Goal: Task Accomplishment & Management: Manage account settings

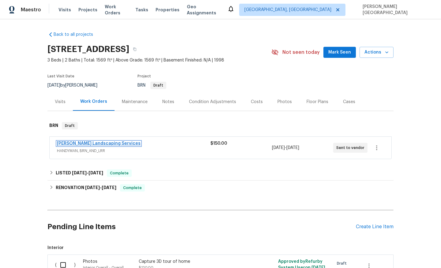
click at [82, 145] on link "Rodriguez Landscaping Services" at bounding box center [99, 144] width 84 height 4
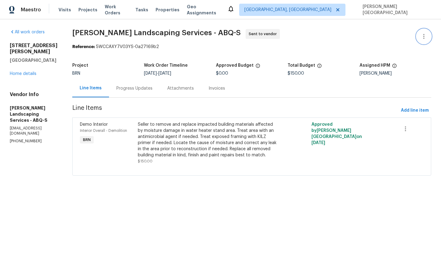
click at [425, 35] on icon "button" at bounding box center [423, 36] width 7 height 7
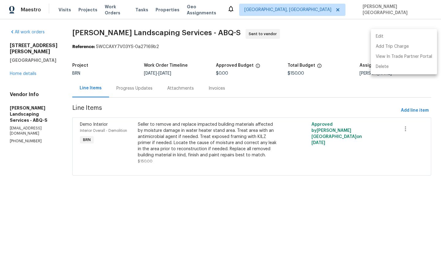
click at [399, 36] on li "Edit" at bounding box center [404, 37] width 66 height 10
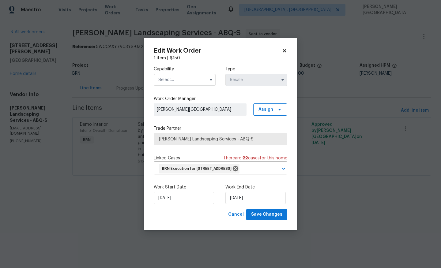
click at [185, 136] on span "Rodriguez Landscaping Services - ABQ-S" at bounding box center [220, 139] width 123 height 6
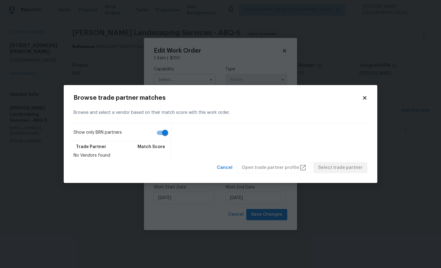
click at [163, 133] on input "Show only BRN partners" at bounding box center [165, 133] width 35 height 12
checkbox input "false"
click at [184, 78] on body "Maestro Visits Projects Work Orders Tasks Properties Geo Assignments Albuquerqu…" at bounding box center [220, 96] width 441 height 193
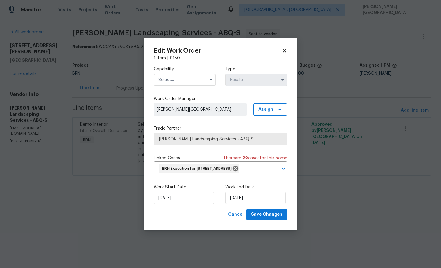
click at [184, 78] on input "text" at bounding box center [185, 80] width 62 height 12
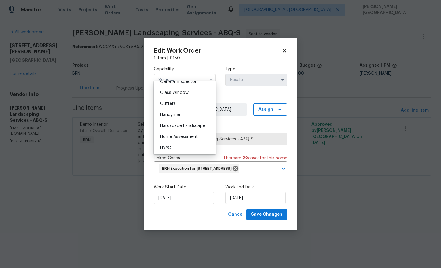
scroll to position [312, 0]
click at [177, 110] on div "Handyman" at bounding box center [184, 113] width 59 height 11
type input "Handyman"
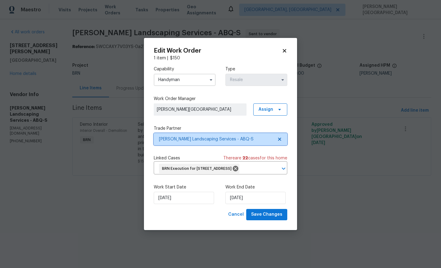
click at [185, 137] on span "Rodriguez Landscaping Services - ABQ-S" at bounding box center [216, 139] width 114 height 6
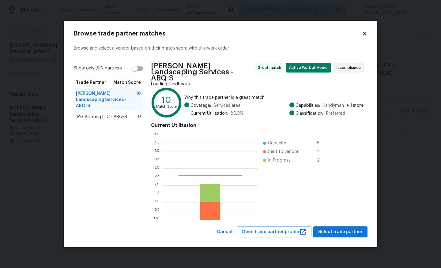
scroll to position [86, 95]
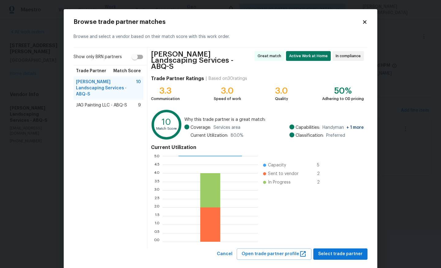
click at [117, 102] on span "JAG Painting LLC - ABQ-S" at bounding box center [101, 105] width 51 height 6
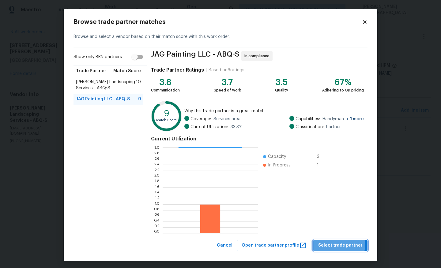
click at [335, 245] on span "Select trade partner" at bounding box center [340, 246] width 44 height 8
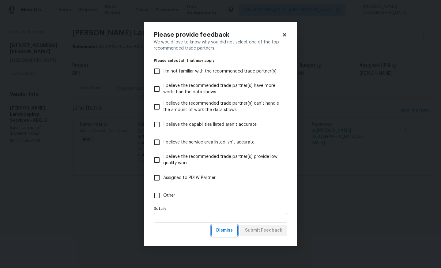
click at [216, 231] on button "Dismiss" at bounding box center [224, 230] width 26 height 11
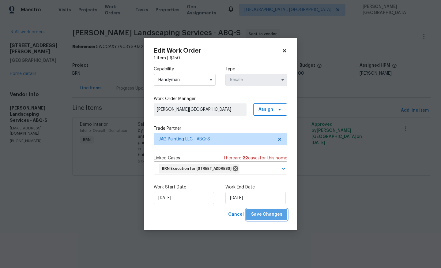
click at [273, 219] on span "Save Changes" at bounding box center [266, 215] width 31 height 8
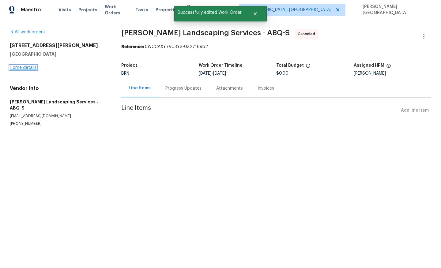
click at [29, 67] on link "Home details" at bounding box center [23, 68] width 27 height 4
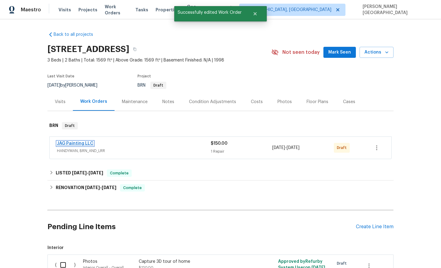
click at [82, 144] on link "JAG Painting LLC" at bounding box center [75, 144] width 36 height 4
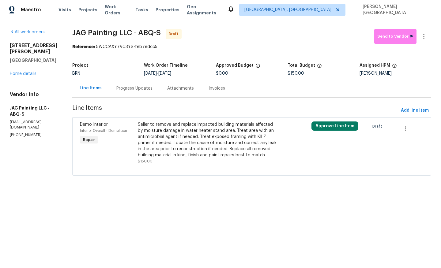
click at [175, 92] on div "Attachments" at bounding box center [180, 88] width 41 height 18
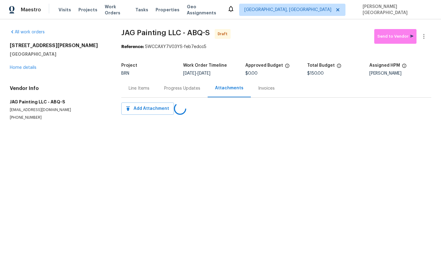
click at [181, 88] on div "Progress Updates" at bounding box center [182, 88] width 36 height 6
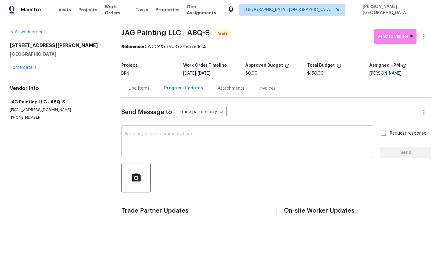
click at [365, 143] on textarea at bounding box center [247, 142] width 244 height 21
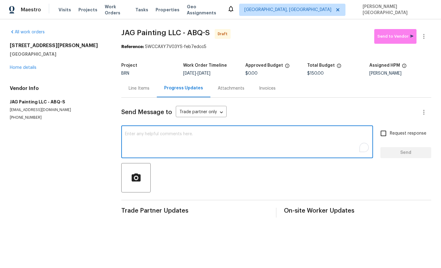
paste textarea "This is Isabel from Opendoor. Please confirm receipt of the work order due on 0…"
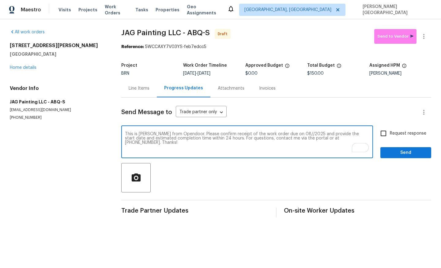
click at [286, 133] on textarea "This is Isabel from Opendoor. Please confirm receipt of the work order due on 0…" at bounding box center [247, 142] width 244 height 21
click at [289, 134] on textarea "This is Isabel from Opendoor. Please confirm receipt of the work order due on 0…" at bounding box center [247, 142] width 244 height 21
type textarea "This is Isabel from Opendoor. Please confirm receipt of the work order due on 0…"
click at [387, 134] on input "Request response" at bounding box center [383, 133] width 13 height 13
checkbox input "true"
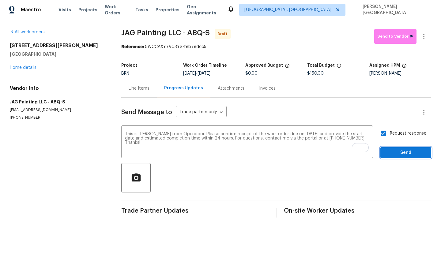
click at [400, 154] on span "Send" at bounding box center [405, 153] width 41 height 8
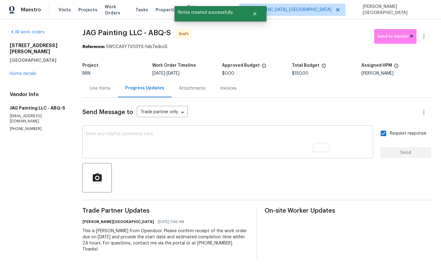
click at [139, 144] on textarea "To enrich screen reader interactions, please activate Accessibility in Grammarl…" at bounding box center [227, 142] width 283 height 21
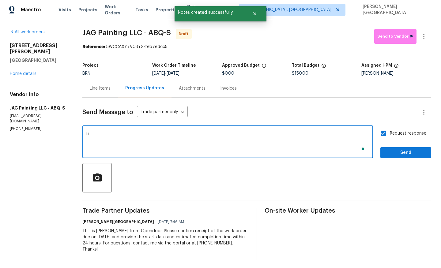
type textarea "t"
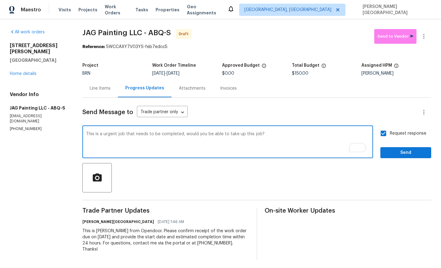
type textarea "This is a urgent job that needs to be completed, would you be able to take up t…"
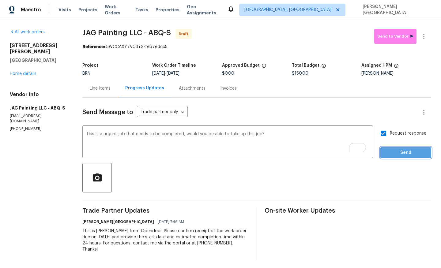
click at [408, 151] on span "Send" at bounding box center [405, 153] width 41 height 8
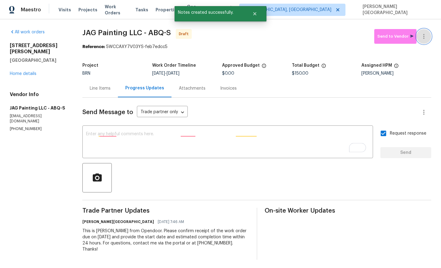
click at [429, 35] on button "button" at bounding box center [424, 36] width 15 height 15
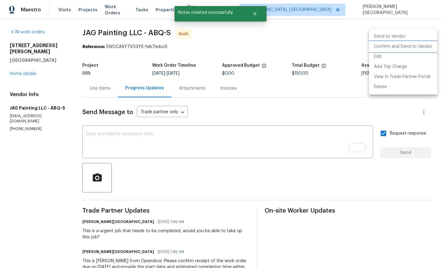
click at [417, 45] on li "Confirm and Send to Vendor" at bounding box center [403, 47] width 68 height 10
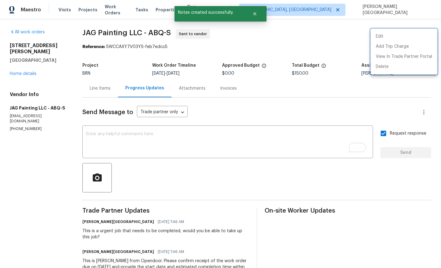
click at [89, 33] on div at bounding box center [220, 134] width 441 height 268
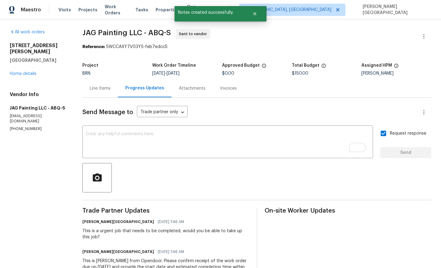
click at [89, 33] on div "Edit Add Trip Charge View In Trade Partner Portal Delete" at bounding box center [220, 134] width 441 height 268
click at [104, 33] on span "JAG Painting LLC - ABQ-S" at bounding box center [126, 32] width 89 height 7
click at [85, 32] on span "JAG Painting LLC - ABQ-S" at bounding box center [126, 32] width 89 height 7
click at [131, 32] on span "JAG Painting LLC - ABQ-S" at bounding box center [126, 32] width 89 height 7
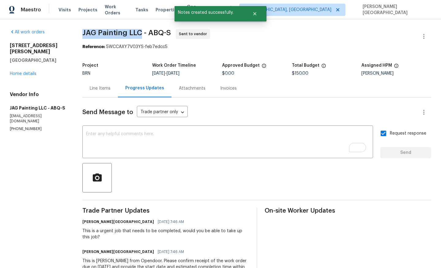
copy span "JAG Painting LLC"
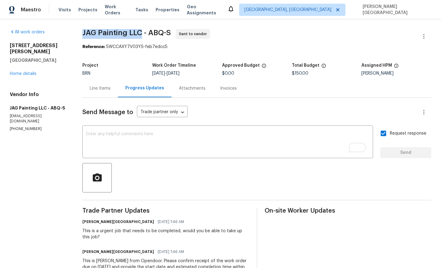
click at [108, 89] on div "Line Items" at bounding box center [100, 88] width 21 height 6
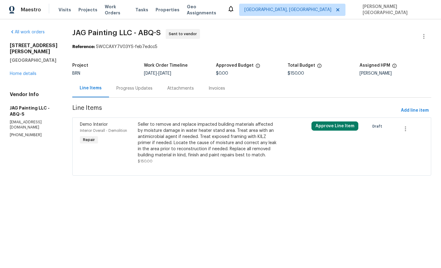
click at [146, 144] on div "Seller to remove and replace impacted building materials affected by moisture d…" at bounding box center [208, 140] width 141 height 37
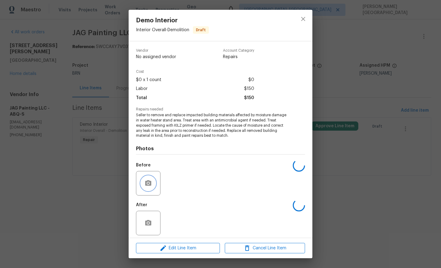
click at [149, 181] on icon "button" at bounding box center [148, 183] width 6 height 6
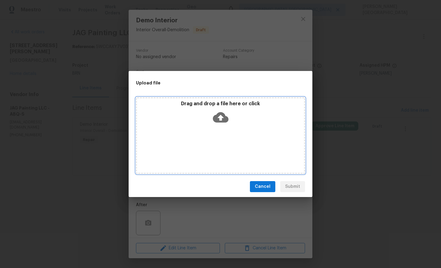
click at [216, 121] on icon at bounding box center [221, 117] width 16 height 10
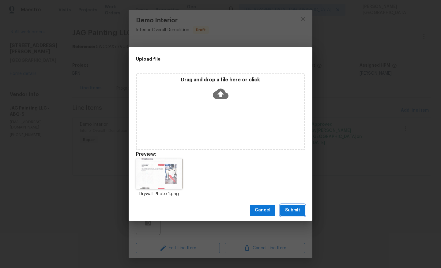
click at [299, 215] on button "Submit" at bounding box center [292, 210] width 25 height 11
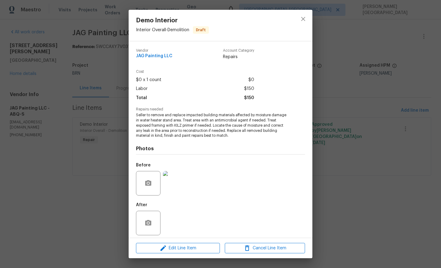
click at [361, 126] on div "Demo Interior Interior Overall - Demolition Draft Vendor JAG Painting LLC Accou…" at bounding box center [220, 134] width 441 height 268
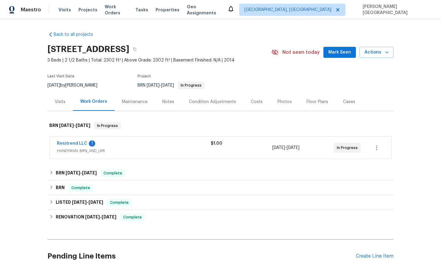
click at [79, 141] on span "Resitrend LLC" at bounding box center [72, 144] width 30 height 6
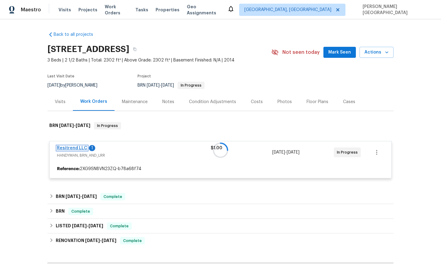
click at [79, 148] on link "Resitrend LLC" at bounding box center [72, 148] width 30 height 4
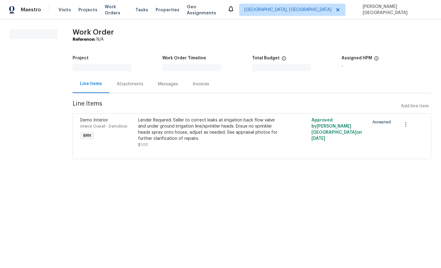
click at [79, 148] on div "Demo Interior Interior Overall - Demolition BRN Lender Required: Seller to corr…" at bounding box center [252, 136] width 359 height 46
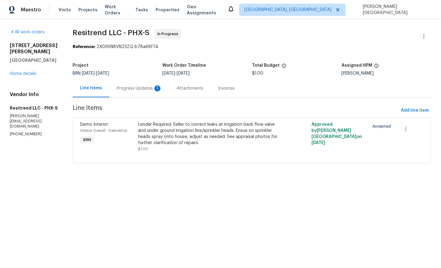
click at [125, 92] on div "Progress Updates 1" at bounding box center [139, 88] width 60 height 18
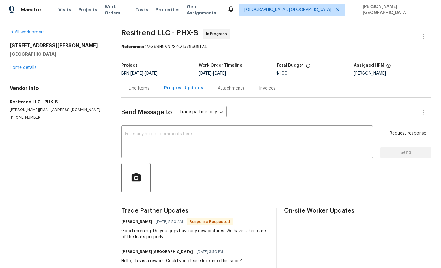
scroll to position [2, 0]
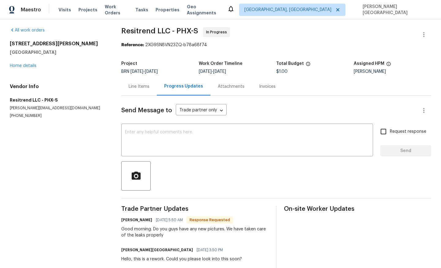
click at [140, 91] on div "Line Items" at bounding box center [139, 87] width 36 height 18
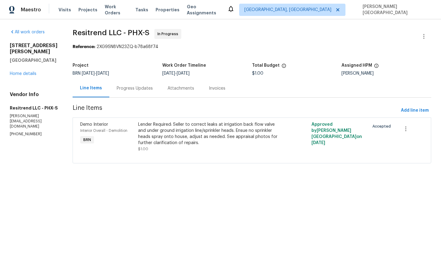
click at [139, 92] on div "Progress Updates" at bounding box center [134, 88] width 51 height 18
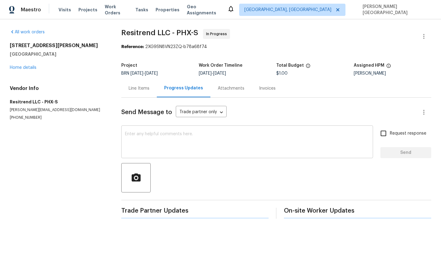
click at [148, 149] on textarea at bounding box center [247, 142] width 244 height 21
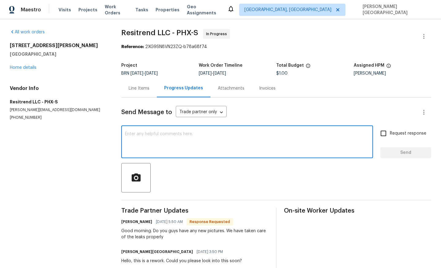
paste textarea "he agent reached out and said that the water is still leaking. She provided thi…"
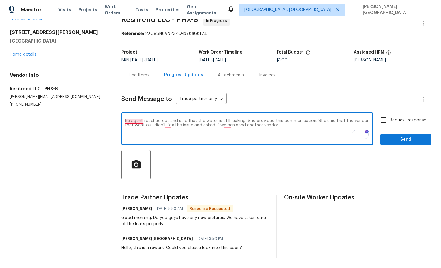
scroll to position [13, 0]
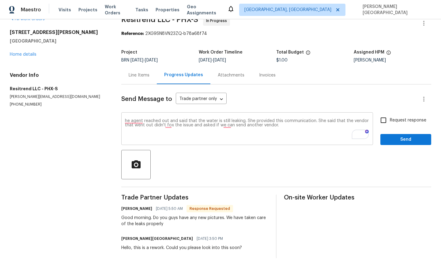
click at [123, 119] on div "he agent reached out and said that the water is still leaking. She provided thi…" at bounding box center [247, 129] width 252 height 31
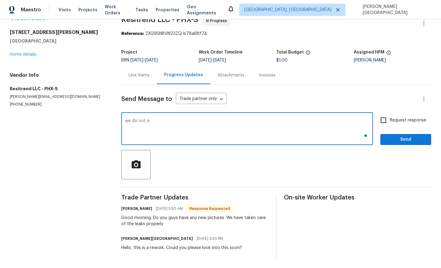
type textarea "we do not"
paste textarea "he agent reached out and said that the water is still leaking. She provided thi…"
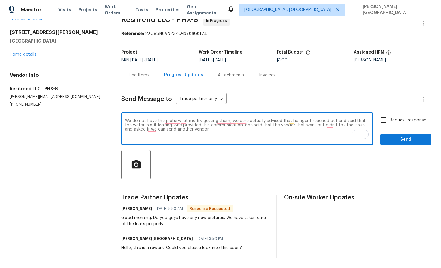
drag, startPoint x: 229, startPoint y: 127, endPoint x: 79, endPoint y: 113, distance: 151.1
click at [78, 113] on div "All work orders 22126 E Rosa Rd Queen Creek, AZ 85142 Home details Vendor Info …" at bounding box center [220, 137] width 441 height 262
click at [179, 123] on textarea "We do not have the picturw let me try getting them, we eere actually advised th…" at bounding box center [247, 129] width 244 height 21
drag, startPoint x: 353, startPoint y: 125, endPoint x: 354, endPoint y: 131, distance: 5.8
click at [354, 131] on div "We do not have the picturw let me try getting them, we eere actually advised th…" at bounding box center [247, 129] width 252 height 31
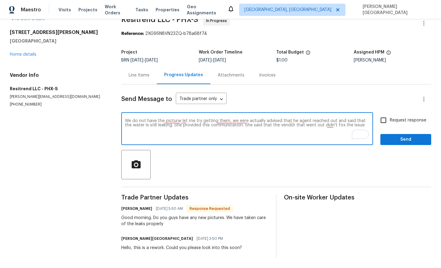
paste textarea "n’t have the pictures yet, but I’ll work on getting them. The agent reached out…"
drag, startPoint x: 243, startPoint y: 125, endPoint x: 339, endPoint y: 128, distance: 96.2
click at [339, 128] on textarea "We don’t have the pictures yet, but I’ll work on getting them. The agent reache…" at bounding box center [247, 129] width 244 height 21
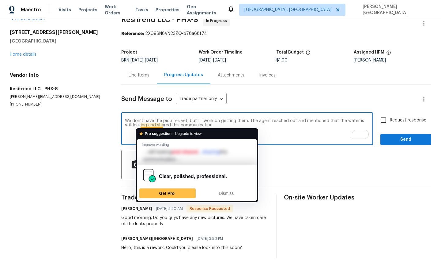
drag, startPoint x: 143, startPoint y: 125, endPoint x: 231, endPoint y: 132, distance: 88.5
click at [231, 132] on html "Maestro Visits Projects Work Orders Tasks Properties Geo Assignments Albuquerqu…" at bounding box center [220, 134] width 441 height 268
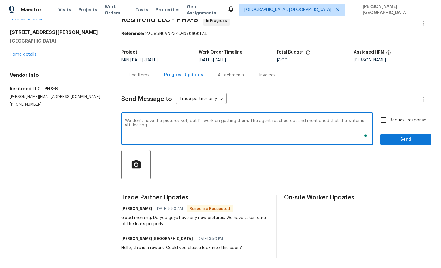
type textarea "We don’t have the pictures yet, but I’ll work on getting them. The agent reache…"
click at [391, 127] on div "Request response Send" at bounding box center [405, 129] width 51 height 31
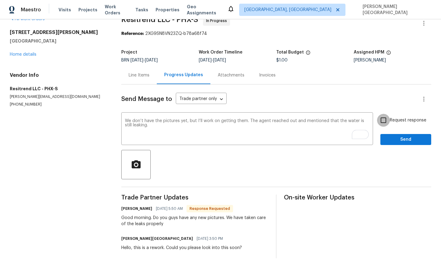
click at [388, 121] on input "Request response" at bounding box center [383, 120] width 13 height 13
checkbox input "true"
click at [394, 138] on span "Send" at bounding box center [405, 140] width 41 height 8
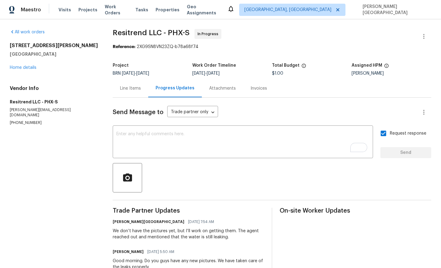
scroll to position [43, 0]
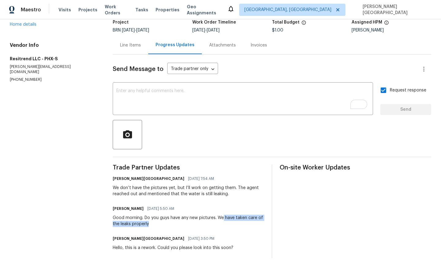
drag, startPoint x: 225, startPoint y: 218, endPoint x: 229, endPoint y: 222, distance: 5.6
click at [229, 223] on div "Good morning. Do you guys have any new pictures. We have taken care of the leak…" at bounding box center [189, 221] width 152 height 12
copy div "have taken care of the leaks properly"
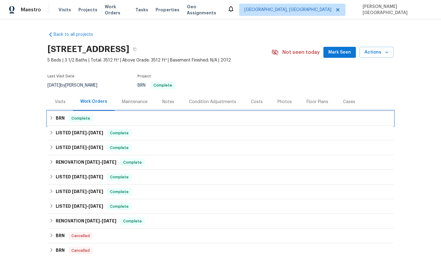
click at [65, 116] on div "BRN Complete" at bounding box center [220, 118] width 342 height 7
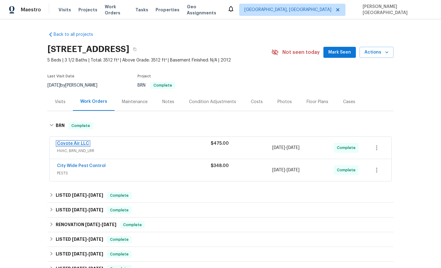
click at [74, 143] on link "Coyote Air LLC" at bounding box center [73, 144] width 32 height 4
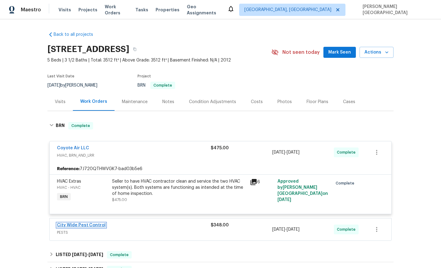
click at [78, 227] on link "City Wide Pest Control" at bounding box center [81, 225] width 49 height 4
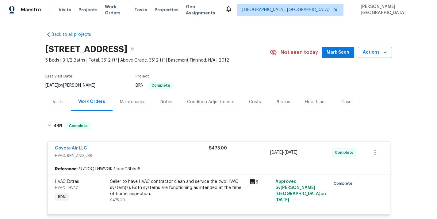
click at [55, 48] on h2 "2199 E Gillcrest Rd, Gilbert, AZ 85298" at bounding box center [86, 49] width 82 height 6
click at [74, 147] on link "Coyote Air LLC" at bounding box center [71, 148] width 32 height 4
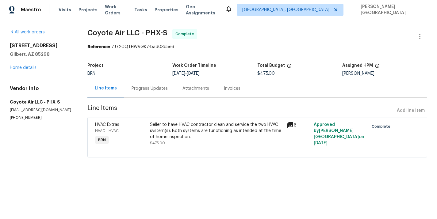
click at [229, 90] on div "Invoices" at bounding box center [232, 88] width 17 height 6
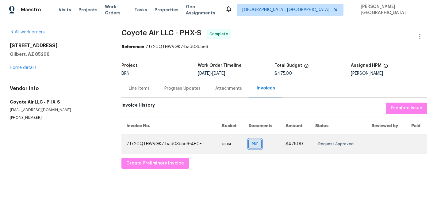
click at [256, 145] on span "PDF" at bounding box center [256, 144] width 9 height 6
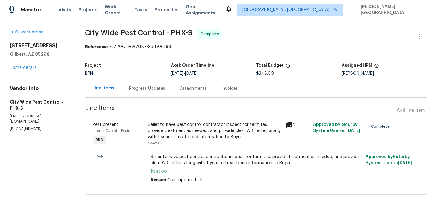
click at [228, 87] on div "Invoices" at bounding box center [229, 88] width 17 height 6
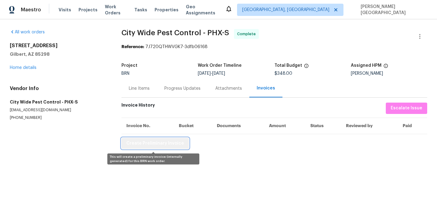
click at [156, 144] on span "Create Preliminary Invoice" at bounding box center [155, 144] width 58 height 8
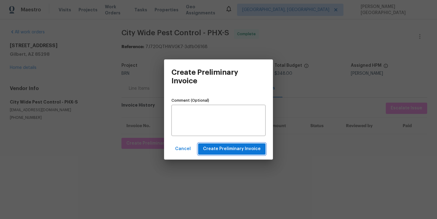
click at [218, 149] on span "Create Preliminary Invoice" at bounding box center [232, 149] width 58 height 8
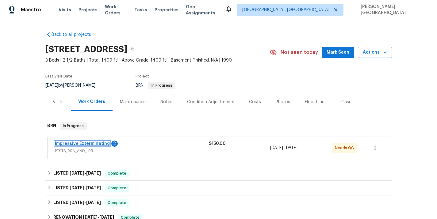
click at [93, 145] on link "Impressive Exterminating" at bounding box center [82, 144] width 55 height 4
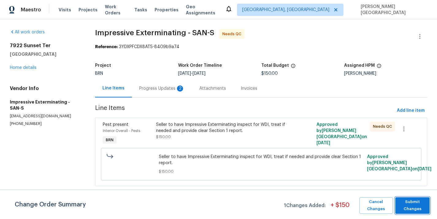
click at [416, 206] on span "Submit Changes" at bounding box center [412, 206] width 28 height 14
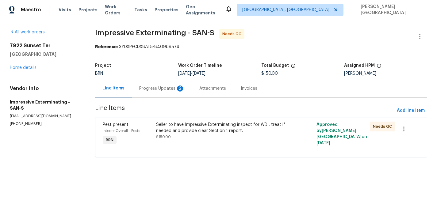
click at [176, 84] on div "Progress Updates 2" at bounding box center [162, 88] width 60 height 18
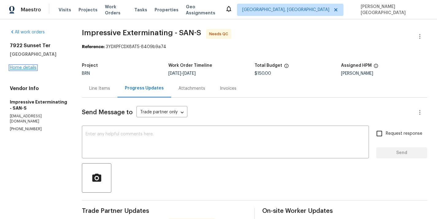
click at [27, 70] on link "Home details" at bounding box center [23, 68] width 27 height 4
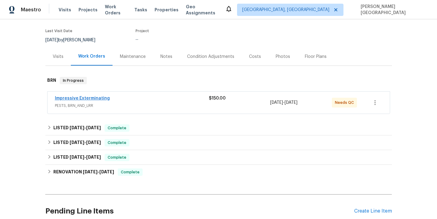
scroll to position [100, 0]
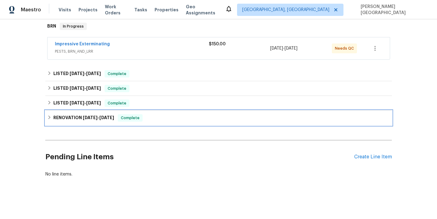
click at [69, 114] on h6 "RENOVATION [DATE] - [DATE]" at bounding box center [83, 117] width 61 height 7
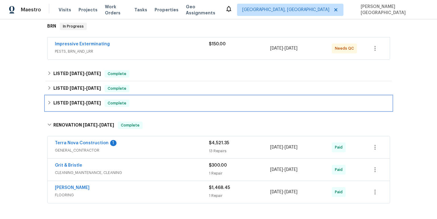
click at [67, 107] on div "LISTED [DATE] - [DATE] Complete" at bounding box center [218, 103] width 346 height 15
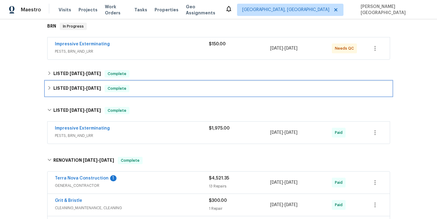
click at [70, 93] on div "LISTED [DATE] - [DATE] Complete" at bounding box center [218, 88] width 346 height 15
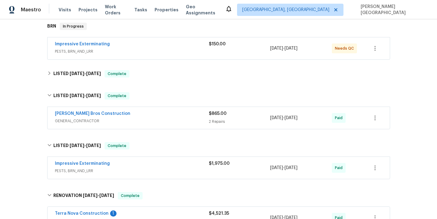
click at [72, 84] on div "Back to all projects 7922 Sunset Ter, Lemon Grove, CA 91945 3 Beds | 2 1/2 Bath…" at bounding box center [218, 130] width 346 height 406
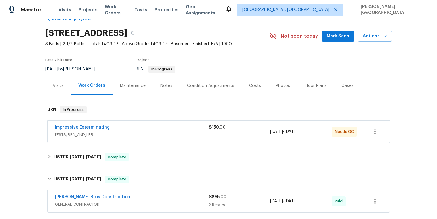
scroll to position [0, 0]
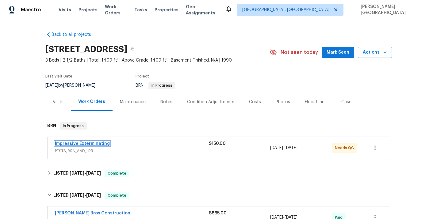
click at [68, 144] on link "Impressive Exterminating" at bounding box center [82, 144] width 55 height 4
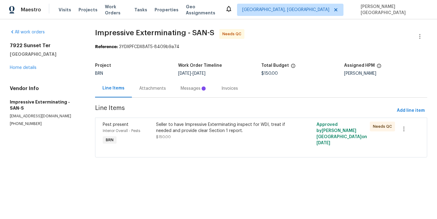
click at [180, 89] on div "Messages" at bounding box center [193, 88] width 26 height 6
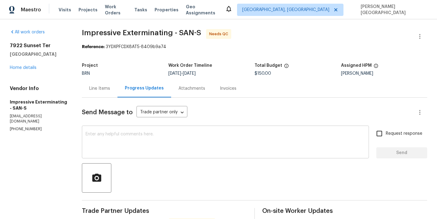
click at [137, 143] on textarea at bounding box center [224, 142] width 279 height 21
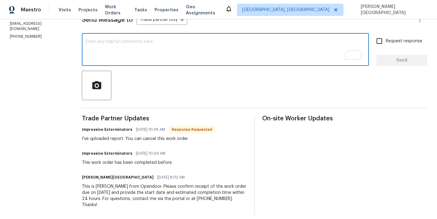
scroll to position [93, 0]
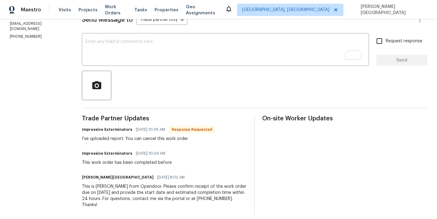
click at [109, 137] on div "I've uploaded report. You can cancel this work order" at bounding box center [148, 139] width 133 height 6
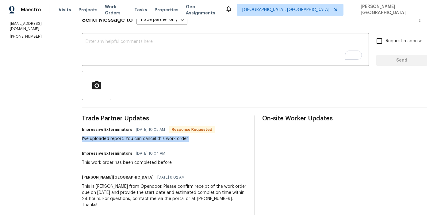
click at [109, 137] on div "I've uploaded report. You can cancel this work order" at bounding box center [148, 139] width 133 height 6
copy div "I've uploaded report. You can cancel this work order"
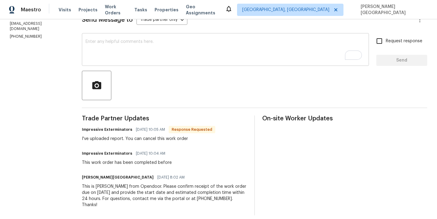
click at [116, 45] on textarea "To enrich screen reader interactions, please activate Accessibility in Grammarl…" at bounding box center [224, 50] width 279 height 21
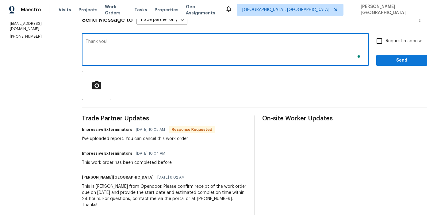
type textarea "Thank you!"
click at [377, 44] on input "Request response" at bounding box center [379, 41] width 13 height 13
checkbox input "true"
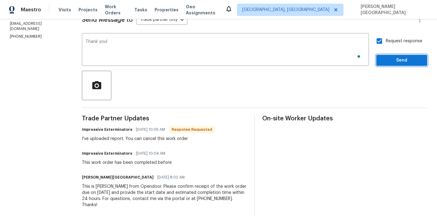
click at [381, 61] on button "Send" at bounding box center [401, 60] width 51 height 11
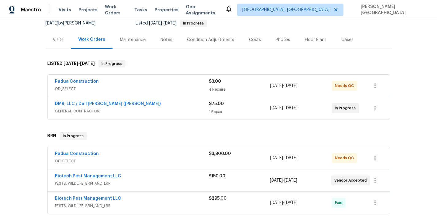
scroll to position [84, 0]
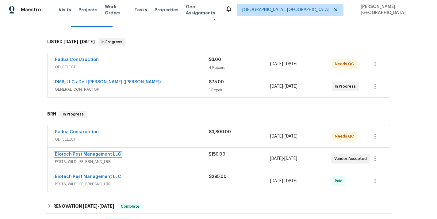
click at [101, 154] on link "Biotech Pest Management LLC" at bounding box center [88, 154] width 66 height 4
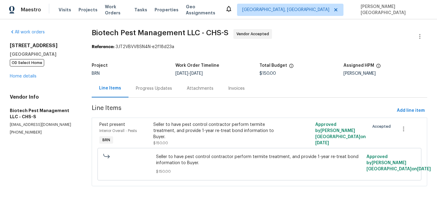
click at [161, 87] on div "Progress Updates" at bounding box center [154, 88] width 36 height 6
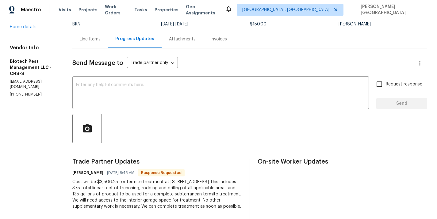
scroll to position [49, 0]
click at [124, 98] on textarea at bounding box center [220, 93] width 289 height 21
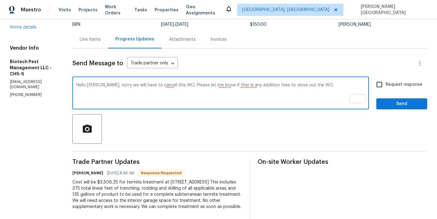
paste textarea "Sorry, but we’ll need to cancel this work order. Please let me know if there ar…"
type textarea "Sorry, but we’ll need to cancel this work order. Please let me know if there ar…"
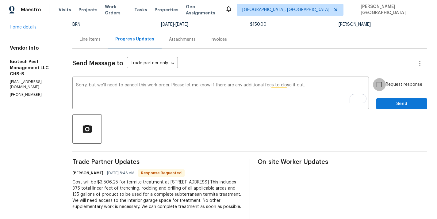
click at [384, 85] on input "Request response" at bounding box center [379, 84] width 13 height 13
checkbox input "true"
click at [387, 102] on span "Send" at bounding box center [401, 104] width 41 height 8
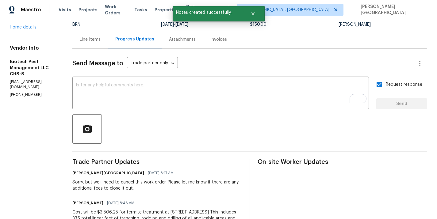
scroll to position [0, 0]
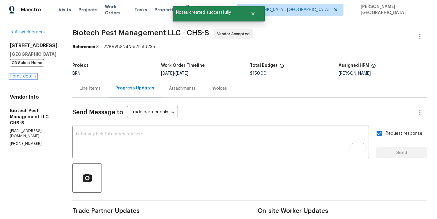
click at [27, 78] on link "Home details" at bounding box center [23, 76] width 27 height 4
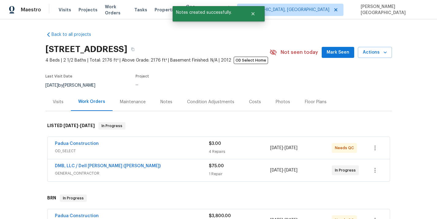
scroll to position [146, 0]
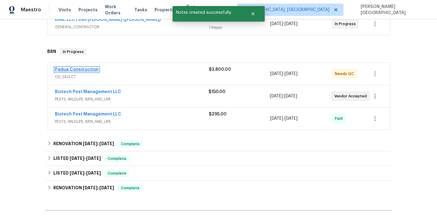
click at [79, 70] on link "Padua Construction" at bounding box center [77, 69] width 44 height 4
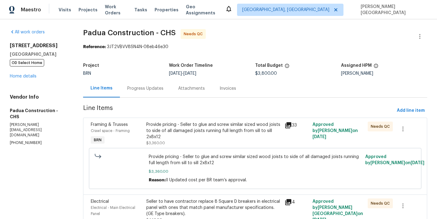
scroll to position [39, 0]
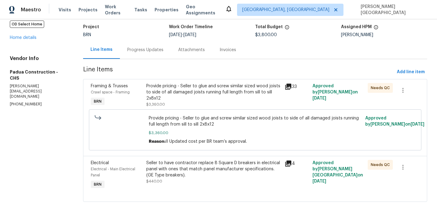
click at [191, 166] on div "Seller to have contractor replace 8 Square D breakers in electrical panel with …" at bounding box center [213, 169] width 135 height 18
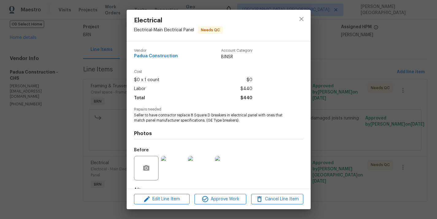
scroll to position [38, 0]
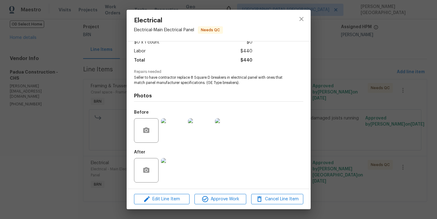
click at [176, 173] on img at bounding box center [173, 170] width 25 height 25
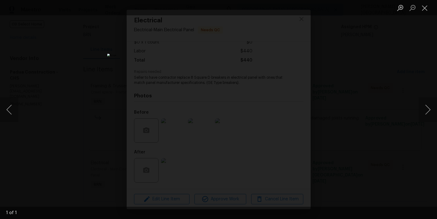
click at [361, 115] on div "Lightbox" at bounding box center [218, 109] width 437 height 219
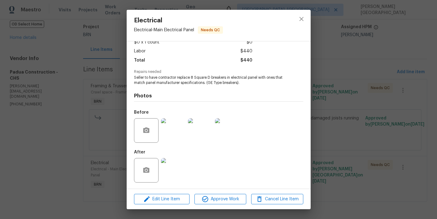
click at [174, 133] on img at bounding box center [173, 130] width 25 height 25
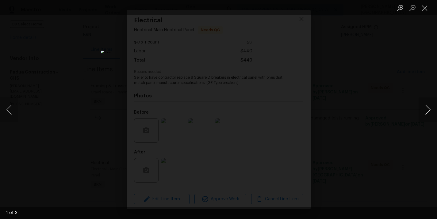
click at [426, 108] on button "Next image" at bounding box center [427, 109] width 18 height 25
click at [389, 90] on div "Lightbox" at bounding box center [218, 109] width 437 height 219
click at [383, 100] on div "Lightbox" at bounding box center [218, 109] width 437 height 219
click at [347, 141] on div "Lightbox" at bounding box center [218, 109] width 437 height 219
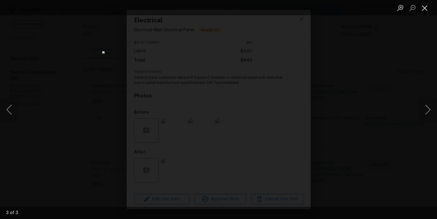
click at [426, 8] on button "Close lightbox" at bounding box center [424, 7] width 12 height 11
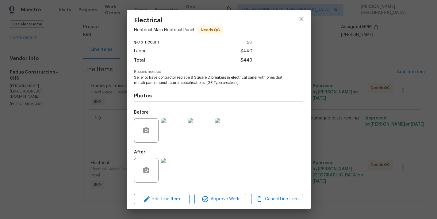
click at [169, 170] on img at bounding box center [173, 170] width 25 height 25
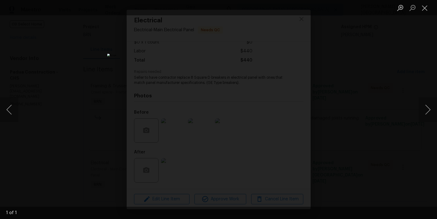
click at [397, 70] on div "Lightbox" at bounding box center [218, 109] width 437 height 219
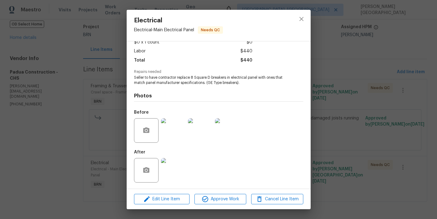
click at [85, 73] on div "Electrical Electrical - Main Electrical Panel Needs QC Vendor Padua Constructio…" at bounding box center [218, 109] width 437 height 219
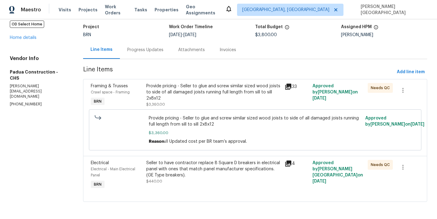
click at [209, 90] on div "Provide pricing - Seller to glue and screw similar sized wood joists to side of…" at bounding box center [213, 92] width 135 height 18
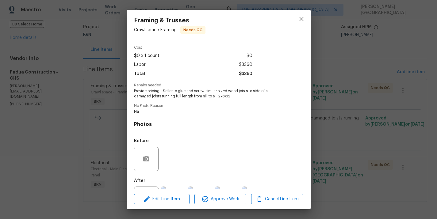
scroll to position [53, 0]
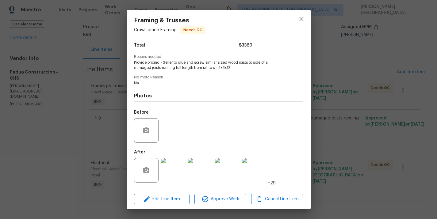
click at [166, 172] on img at bounding box center [173, 170] width 25 height 25
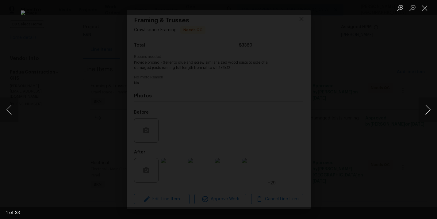
click at [427, 108] on button "Next image" at bounding box center [427, 109] width 18 height 25
click at [427, 111] on button "Next image" at bounding box center [427, 109] width 18 height 25
click at [428, 111] on button "Next image" at bounding box center [427, 109] width 18 height 25
click at [428, 112] on button "Next image" at bounding box center [427, 109] width 18 height 25
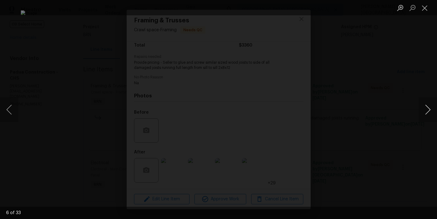
click at [428, 113] on button "Next image" at bounding box center [427, 109] width 18 height 25
click at [428, 114] on button "Next image" at bounding box center [427, 109] width 18 height 25
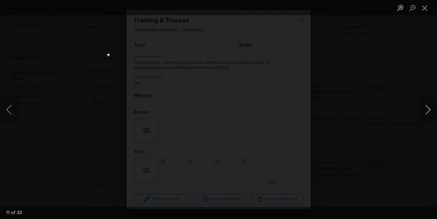
click at [428, 114] on button "Next image" at bounding box center [427, 109] width 18 height 25
click at [428, 115] on button "Next image" at bounding box center [427, 109] width 18 height 25
click at [393, 72] on div "Lightbox" at bounding box center [218, 109] width 437 height 219
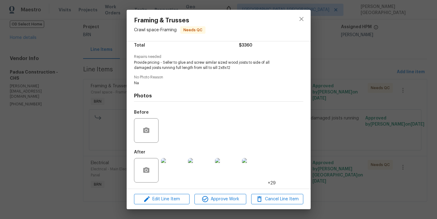
click at [357, 113] on div "Framing & Trusses Crawl space - Framing Needs QC Vendor Padua Construction Acco…" at bounding box center [218, 109] width 437 height 219
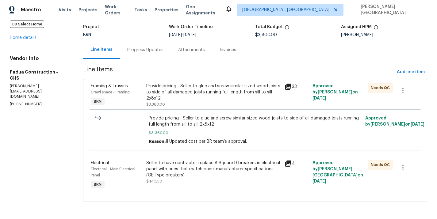
click at [208, 167] on div "Seller to have contractor replace 8 Square D breakers in electrical panel with …" at bounding box center [213, 169] width 135 height 18
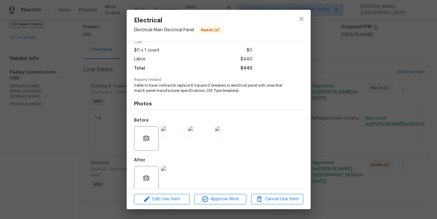
scroll to position [32, 0]
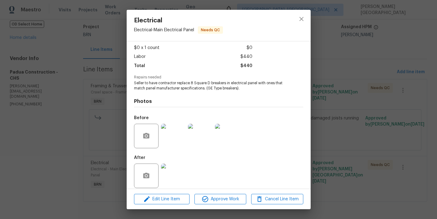
click at [170, 172] on img at bounding box center [173, 176] width 25 height 25
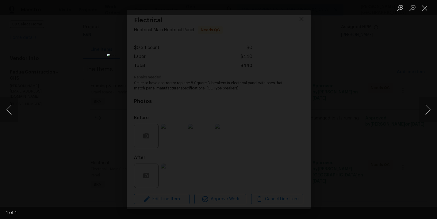
click at [284, 93] on img "Lightbox" at bounding box center [218, 110] width 222 height 112
click at [331, 94] on div "Lightbox" at bounding box center [218, 109] width 437 height 219
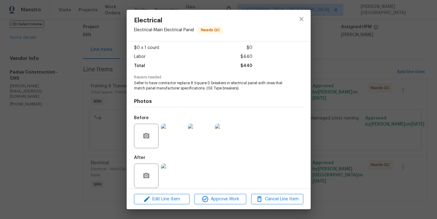
click at [341, 100] on div "Electrical Electrical - Main Electrical Panel Needs QC Vendor Padua Constructio…" at bounding box center [218, 109] width 437 height 219
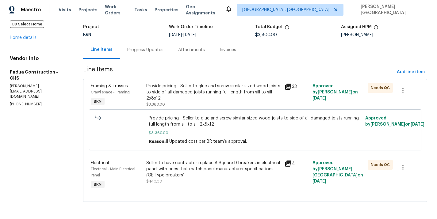
click at [341, 100] on div "Approved by Roushan Kumar on 8/29/2025" at bounding box center [337, 95] width 55 height 28
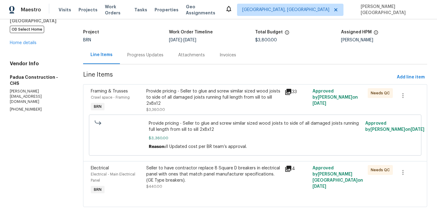
scroll to position [31, 0]
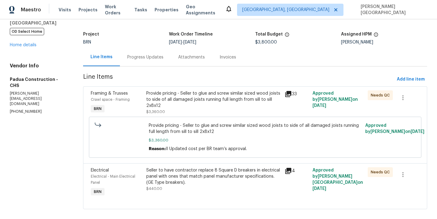
click at [202, 167] on div "Seller to have contractor replace 8 Square D breakers in electrical panel with …" at bounding box center [213, 182] width 138 height 34
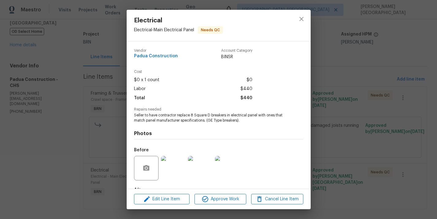
scroll to position [38, 0]
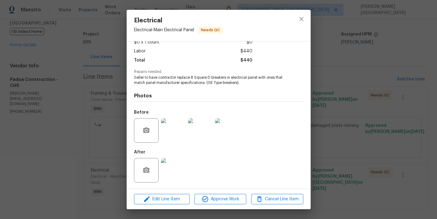
click at [172, 134] on img at bounding box center [173, 130] width 25 height 25
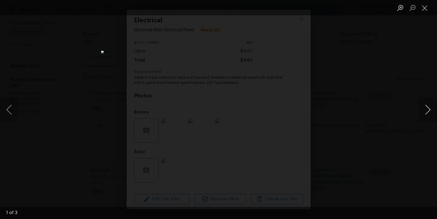
click at [433, 104] on button "Next image" at bounding box center [427, 109] width 18 height 25
click at [422, 102] on button "Next image" at bounding box center [427, 109] width 18 height 25
click at [422, 107] on button "Next image" at bounding box center [427, 109] width 18 height 25
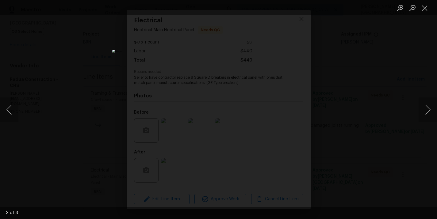
click at [335, 114] on div "Lightbox" at bounding box center [218, 109] width 437 height 219
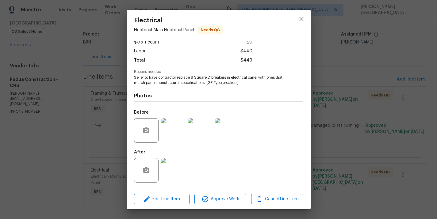
click at [350, 128] on div "Electrical Electrical - Main Electrical Panel Needs QC Vendor Padua Constructio…" at bounding box center [218, 109] width 437 height 219
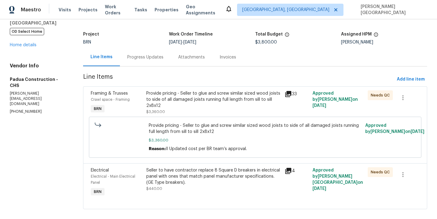
click at [210, 182] on div "Seller to have contractor replace 8 Square D breakers in electrical panel with …" at bounding box center [213, 176] width 135 height 18
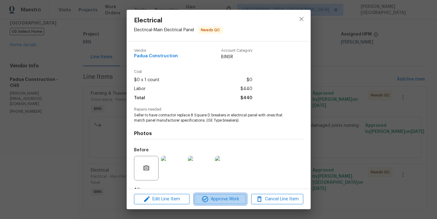
click at [224, 199] on span "Approve Work" at bounding box center [220, 199] width 48 height 8
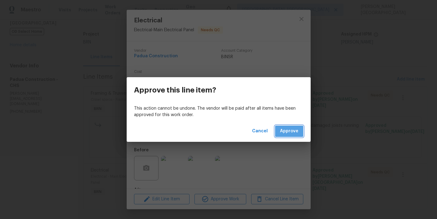
click at [290, 128] on span "Approve" at bounding box center [289, 131] width 18 height 8
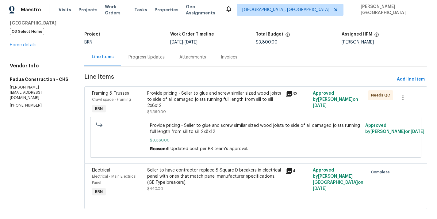
scroll to position [0, 0]
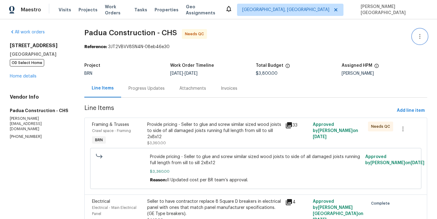
click at [423, 37] on icon "button" at bounding box center [419, 36] width 7 height 7
click at [385, 37] on li "Edit" at bounding box center [399, 37] width 66 height 10
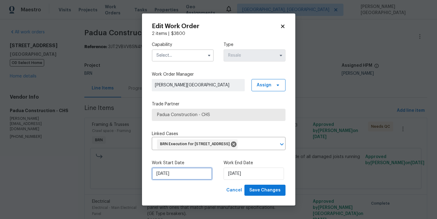
click at [178, 177] on input "8/6/2025" at bounding box center [182, 174] width 60 height 12
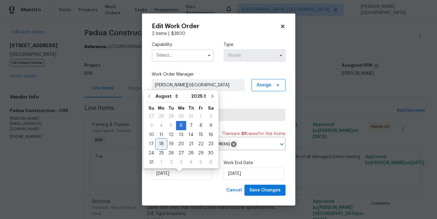
click at [159, 143] on div "18" at bounding box center [161, 144] width 10 height 9
type input "8/18/2025"
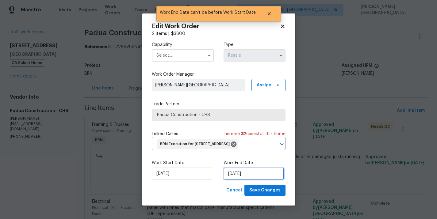
click at [237, 180] on input "8/18/2025" at bounding box center [253, 174] width 60 height 12
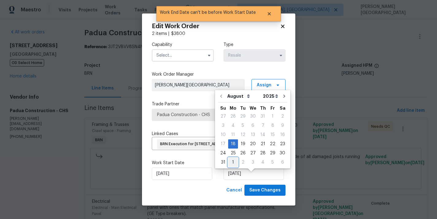
click at [232, 162] on div "1" at bounding box center [233, 162] width 10 height 9
type input "9/1/2025"
select select "8"
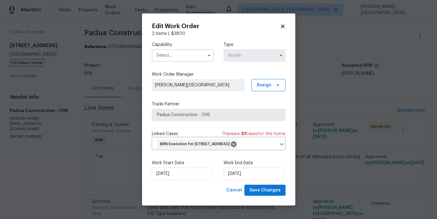
click at [165, 56] on input "text" at bounding box center [183, 55] width 62 height 12
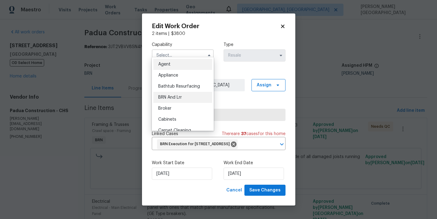
click at [175, 100] on div "BRN And Lrr" at bounding box center [182, 97] width 59 height 11
type input "BRN And Lrr"
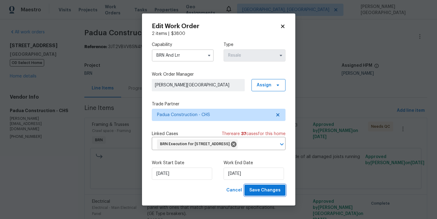
click at [264, 194] on span "Save Changes" at bounding box center [264, 191] width 31 height 8
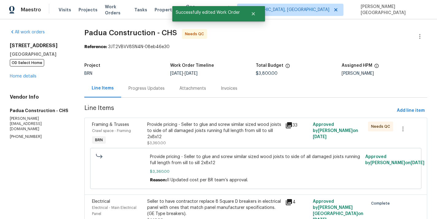
click at [190, 129] on div "Provide pricing - Seller to glue and screw similar sized wood joists to side of…" at bounding box center [214, 131] width 134 height 18
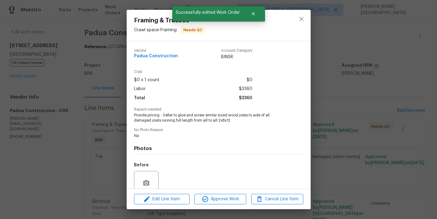
click at [369, 114] on div "Framing & Trusses Crawl space - Framing Needs QC Vendor Padua Construction Acco…" at bounding box center [218, 109] width 437 height 219
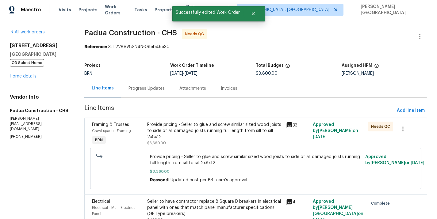
click at [152, 91] on div "Progress Updates" at bounding box center [146, 88] width 36 height 6
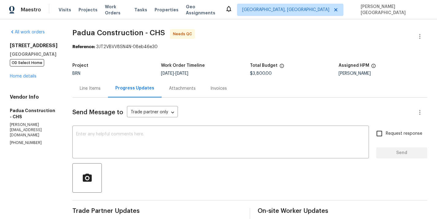
click at [78, 81] on div "Line Items" at bounding box center [90, 88] width 36 height 18
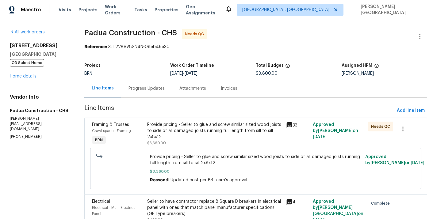
click at [202, 142] on div "Provide pricing - Seller to glue and screw similar sized wood joists to side of…" at bounding box center [214, 134] width 134 height 25
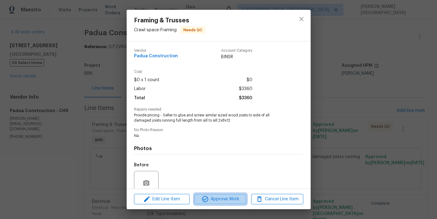
click at [219, 198] on span "Approve Work" at bounding box center [220, 199] width 48 height 8
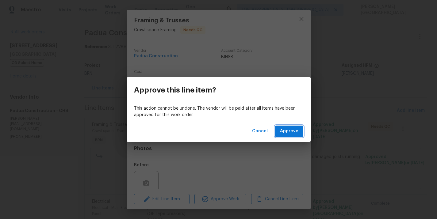
click at [281, 133] on span "Approve" at bounding box center [289, 131] width 18 height 8
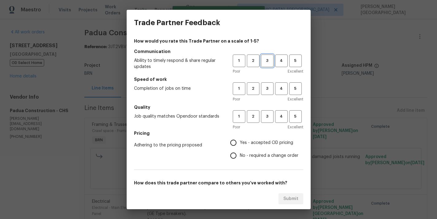
click at [267, 59] on span "3" at bounding box center [266, 60] width 11 height 7
click at [267, 90] on span "3" at bounding box center [266, 88] width 11 height 7
click at [267, 115] on span "3" at bounding box center [266, 116] width 11 height 7
click at [235, 154] on input "No - required a change order" at bounding box center [233, 155] width 13 height 13
radio input "true"
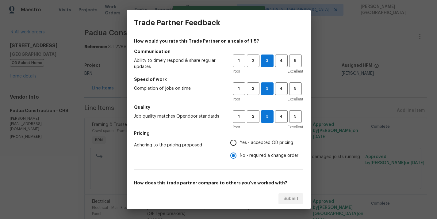
scroll to position [92, 0]
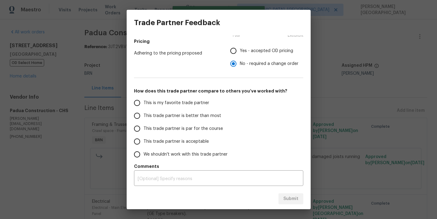
click at [166, 114] on span "This trade partner is better than most" at bounding box center [182, 116] width 78 height 6
click at [143, 114] on input "This trade partner is better than most" at bounding box center [137, 115] width 13 height 13
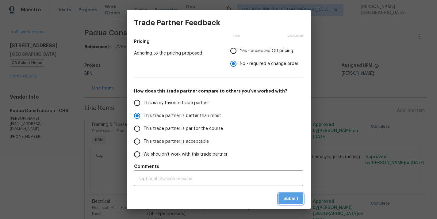
click at [292, 200] on span "Submit" at bounding box center [290, 199] width 15 height 8
radio input "true"
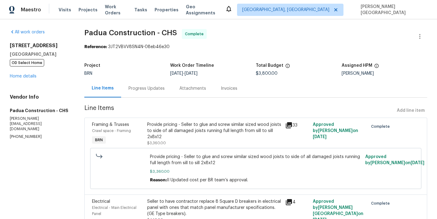
click at [161, 88] on div "Progress Updates" at bounding box center [146, 88] width 36 height 6
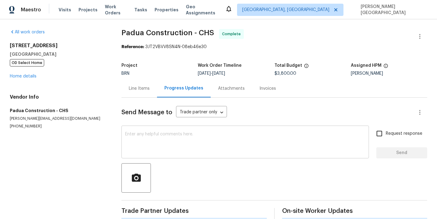
click at [136, 145] on textarea at bounding box center [245, 142] width 240 height 21
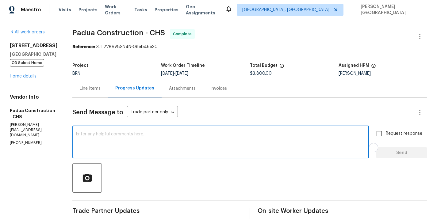
paste textarea "WO is approved, Please upload the detailed paid invoice under invoice section. …"
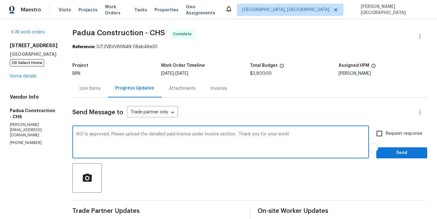
type textarea "WO is approved, Please upload the detailed paid invoice under invoice section. …"
click at [399, 135] on span "Request response" at bounding box center [403, 134] width 36 height 6
click at [385, 135] on input "Request response" at bounding box center [379, 133] width 13 height 13
checkbox input "true"
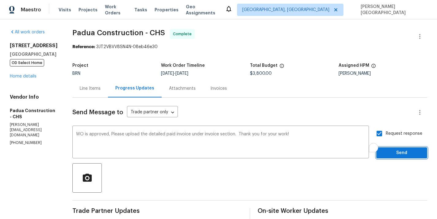
click at [399, 151] on span "Send" at bounding box center [401, 153] width 41 height 8
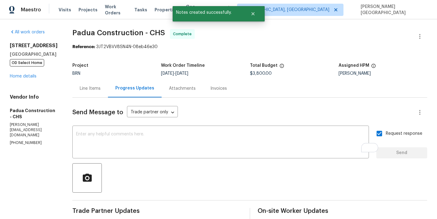
click at [72, 35] on span "Padua Construction - CHS" at bounding box center [118, 32] width 93 height 7
click at [100, 35] on span "Padua Construction - CHS" at bounding box center [118, 32] width 93 height 7
copy span "Padua Construction"
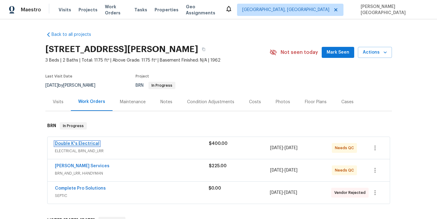
click at [82, 143] on link "Double K's Electrical" at bounding box center [77, 144] width 44 height 4
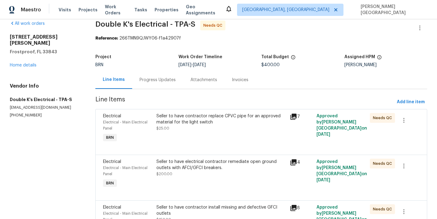
scroll to position [100, 0]
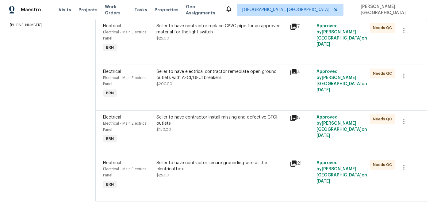
click at [182, 174] on div "Seller to have contractor secure grounding wire at the electrical box $25.00" at bounding box center [221, 169] width 130 height 18
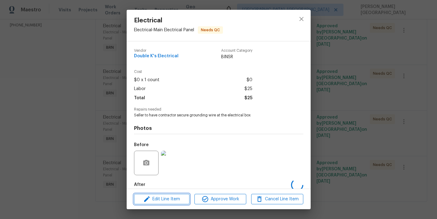
click at [168, 199] on span "Edit Line Item" at bounding box center [162, 199] width 52 height 8
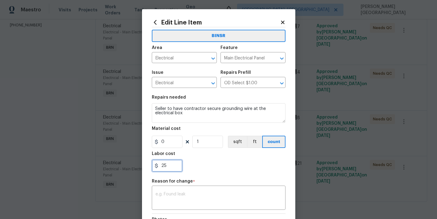
click at [162, 165] on input "25" at bounding box center [167, 166] width 31 height 12
type input "800"
click at [173, 202] on textarea at bounding box center [218, 198] width 126 height 13
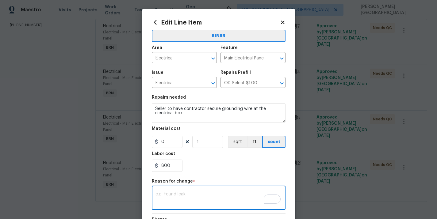
paste textarea "II Updated cost per BR team’s approval."
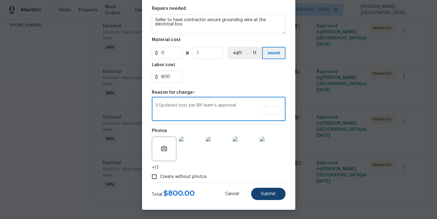
type textarea "II Updated cost per BR team’s approval."
click at [267, 194] on span "Submit" at bounding box center [268, 194] width 15 height 5
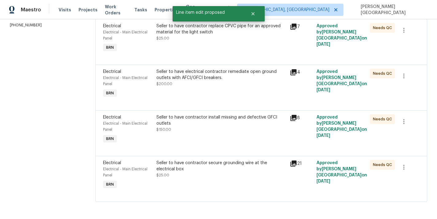
scroll to position [0, 0]
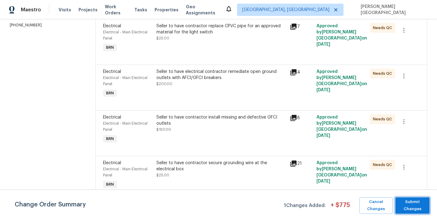
click at [410, 206] on span "Submit Changes" at bounding box center [412, 206] width 28 height 14
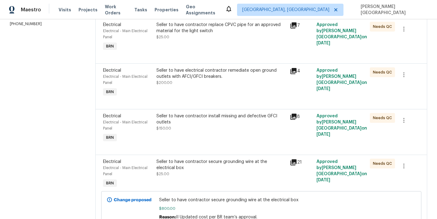
click at [317, 106] on div "Electrical Electrical - Main Electrical Panel BRN Seller to have electrical con…" at bounding box center [260, 86] width 331 height 46
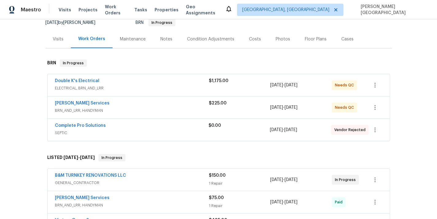
scroll to position [99, 0]
